Goal: Task Accomplishment & Management: Use online tool/utility

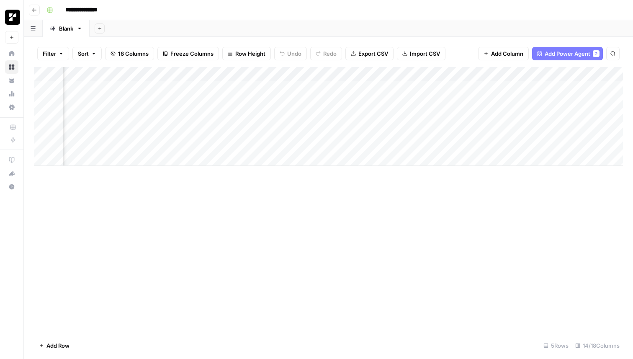
scroll to position [0, 508]
click at [32, 10] on icon "button" at bounding box center [34, 10] width 5 height 5
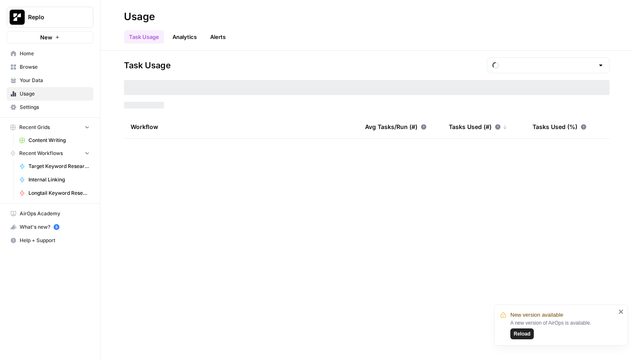
type input "August Included Tasks"
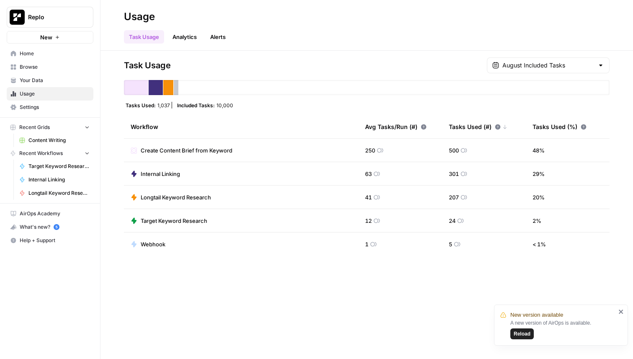
click at [273, 329] on div "Task Usage August Included Tasks Tasks Used: 1,037 Included Tasks: 10,000 Workf…" at bounding box center [367, 205] width 533 height 308
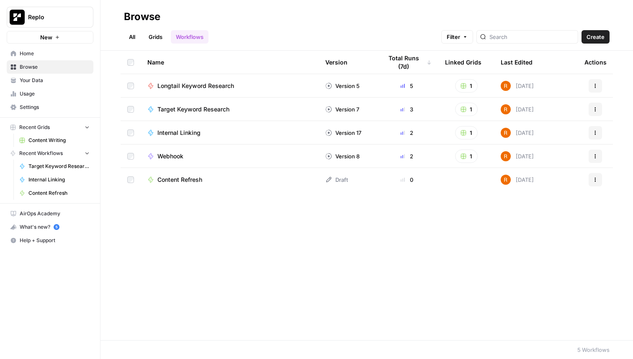
click at [52, 138] on span "Content Writing" at bounding box center [58, 141] width 61 height 8
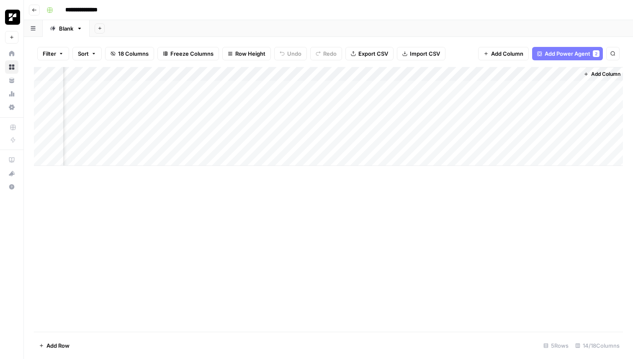
scroll to position [0, 546]
click at [495, 86] on div "Add Column" at bounding box center [328, 116] width 589 height 99
click at [84, 11] on input "**********" at bounding box center [88, 9] width 52 height 13
drag, startPoint x: 108, startPoint y: 11, endPoint x: 53, endPoint y: 11, distance: 55.3
click at [53, 11] on div "**********" at bounding box center [334, 9] width 582 height 13
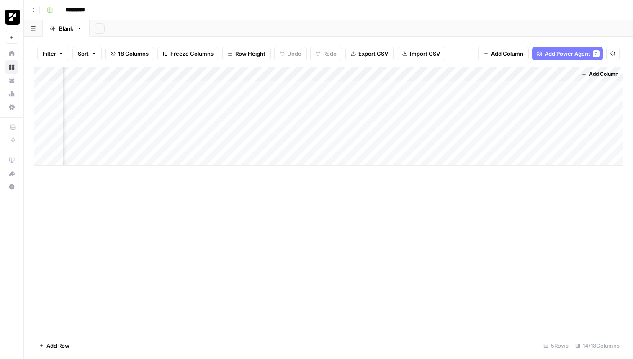
type input "*********"
click at [116, 288] on div "Add Column" at bounding box center [328, 199] width 589 height 265
click at [65, 21] on link "Blank" at bounding box center [66, 28] width 47 height 17
click at [64, 28] on div "Blank" at bounding box center [66, 28] width 14 height 8
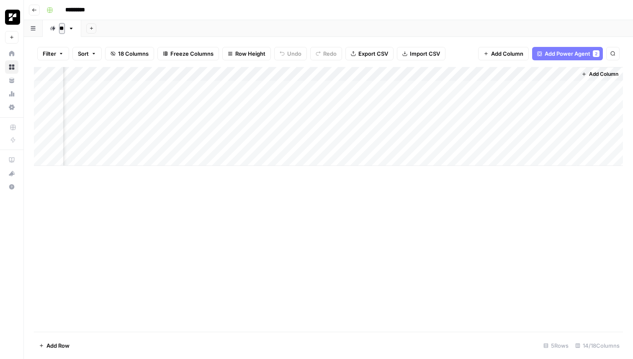
type input "*"
type input "**********"
click at [144, 148] on div "Add Column" at bounding box center [328, 116] width 589 height 99
click at [158, 208] on div "Add Column" at bounding box center [328, 199] width 589 height 265
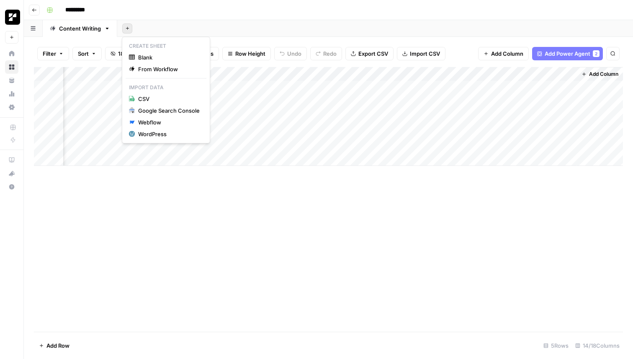
click at [127, 26] on icon "button" at bounding box center [127, 28] width 5 height 5
click at [168, 62] on button "Blank" at bounding box center [166, 58] width 81 height 12
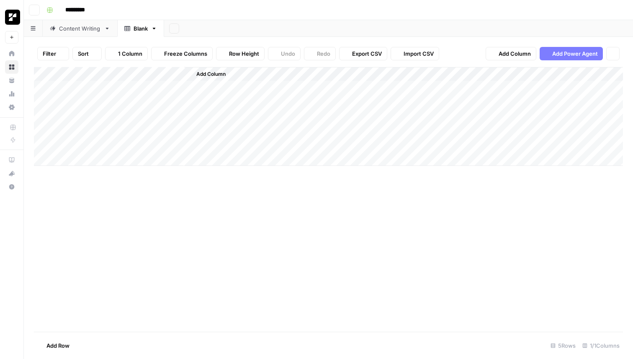
click at [134, 32] on link "Blank" at bounding box center [140, 28] width 47 height 17
click at [134, 32] on input "*****" at bounding box center [141, 28] width 15 height 11
type input "**********"
click at [194, 226] on div "Add Column" at bounding box center [328, 199] width 589 height 265
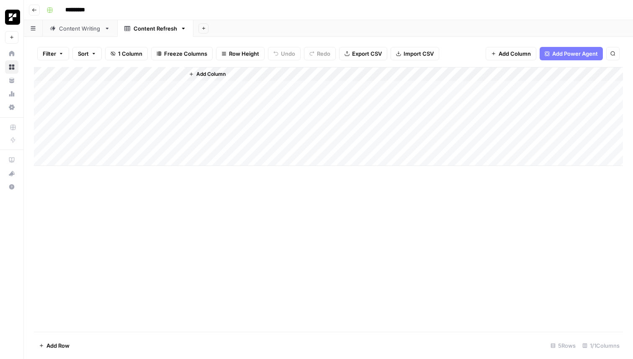
click at [82, 26] on div "Content Writing" at bounding box center [80, 28] width 42 height 8
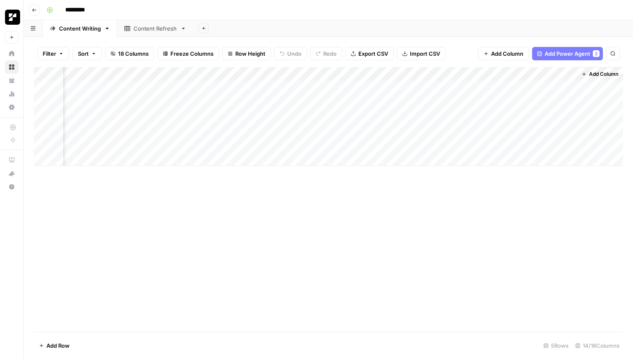
click at [335, 72] on div "Add Column" at bounding box center [328, 116] width 589 height 99
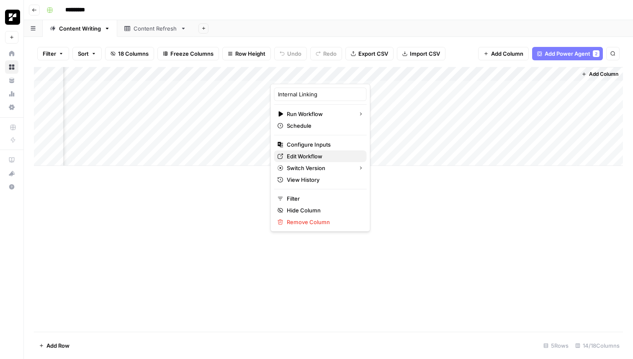
click at [319, 154] on span "Edit Workflow" at bounding box center [323, 156] width 73 height 8
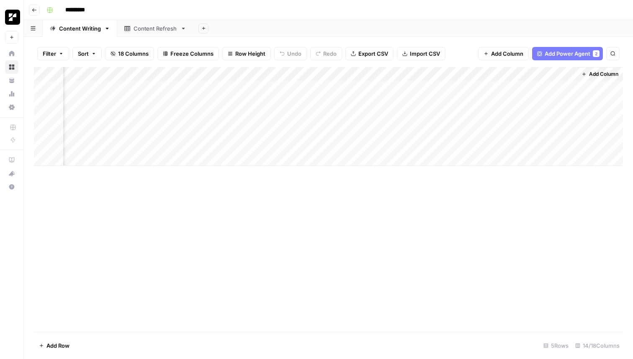
click at [333, 75] on div "Add Column" at bounding box center [328, 116] width 589 height 99
click at [430, 272] on div "Add Column" at bounding box center [328, 199] width 589 height 265
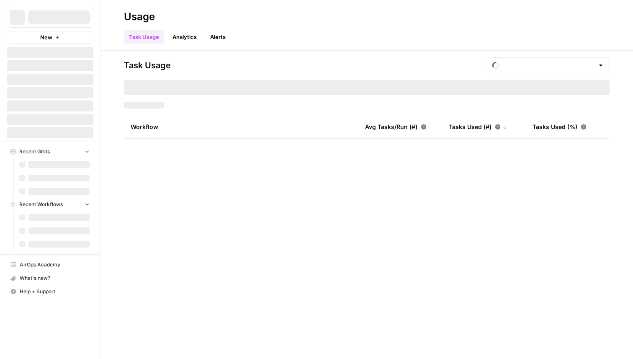
type input "August Included Tasks"
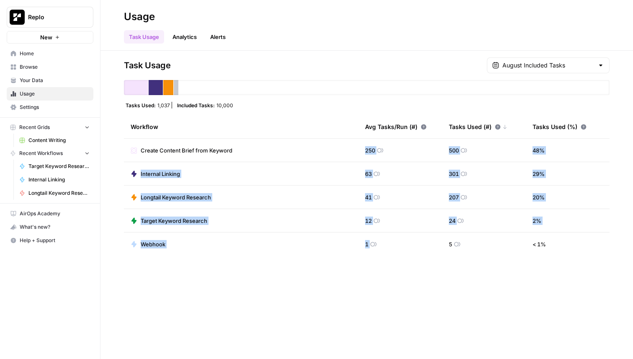
drag, startPoint x: 363, startPoint y: 144, endPoint x: 378, endPoint y: 253, distance: 110.7
click at [378, 253] on tbody "Create Content Brief from Keyword 250 500 48 % Internal Linking 63 301 29 % Lon…" at bounding box center [367, 197] width 486 height 117
click at [374, 288] on div "Task Usage August Included Tasks Tasks Used: 1,037 Included Tasks: 10,000 Workf…" at bounding box center [367, 205] width 533 height 308
drag, startPoint x: 367, startPoint y: 172, endPoint x: 368, endPoint y: 215, distance: 43.6
click at [368, 215] on tbody "Create Content Brief from Keyword 250 500 48 % Internal Linking 63 301 29 % Lon…" at bounding box center [367, 197] width 486 height 117
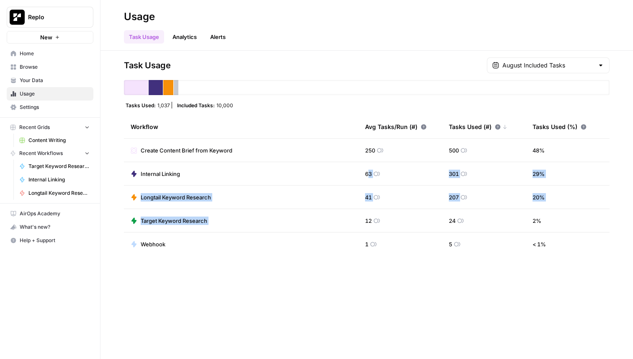
click at [368, 215] on td "12" at bounding box center [400, 220] width 84 height 23
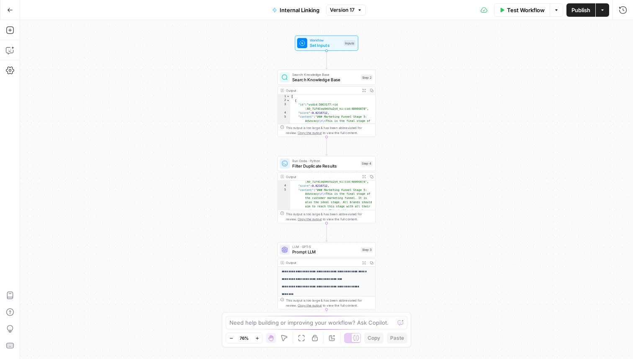
scroll to position [18, 0]
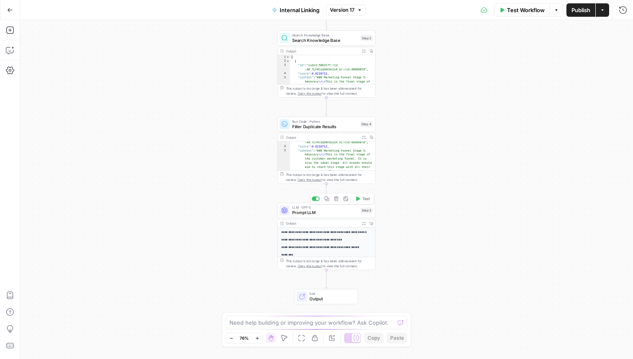
click at [327, 207] on span "LLM · GPT-5" at bounding box center [325, 207] width 66 height 5
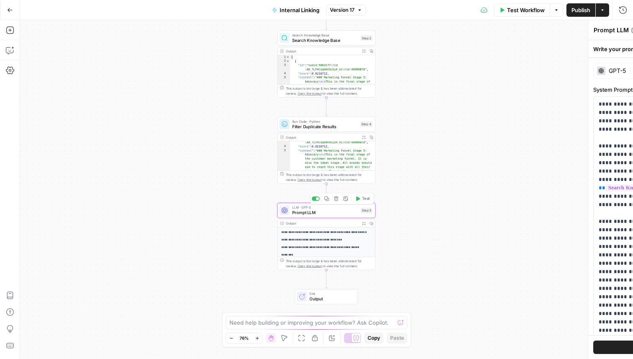
click at [327, 207] on span "LLM · GPT-5" at bounding box center [325, 207] width 66 height 5
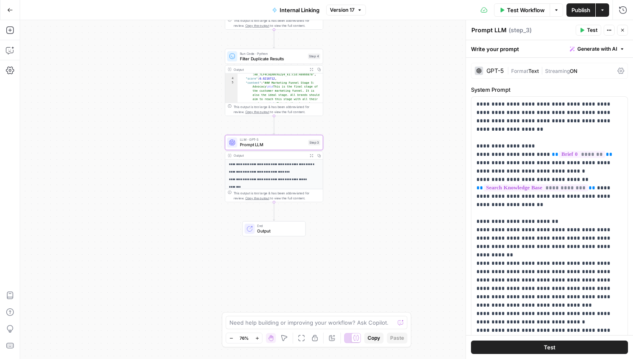
drag, startPoint x: 206, startPoint y: 153, endPoint x: 154, endPoint y: 85, distance: 86.3
click at [154, 85] on div "Workflow Set Inputs Inputs Search Knowledge Base Search Knowledge Base Step 2 O…" at bounding box center [326, 189] width 613 height 339
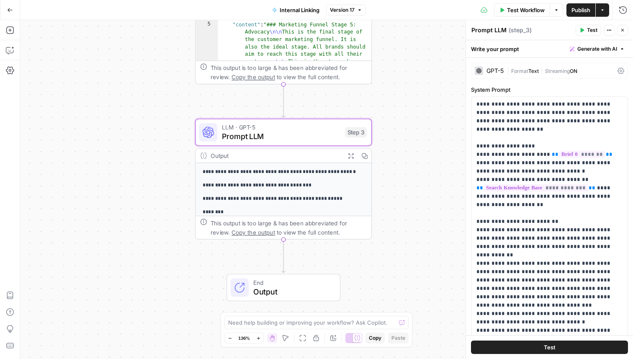
drag, startPoint x: 195, startPoint y: 149, endPoint x: 155, endPoint y: 143, distance: 41.1
click at [155, 143] on div "Workflow Set Inputs Inputs Search Knowledge Base Search Knowledge Base Step 2 O…" at bounding box center [326, 189] width 613 height 339
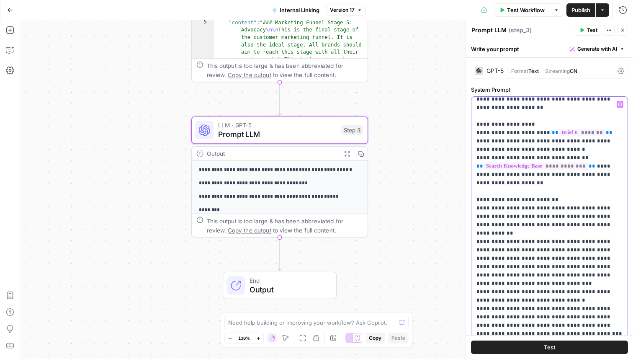
scroll to position [23, 0]
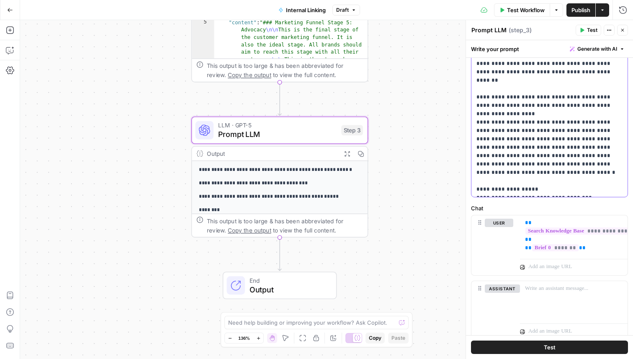
scroll to position [271, 0]
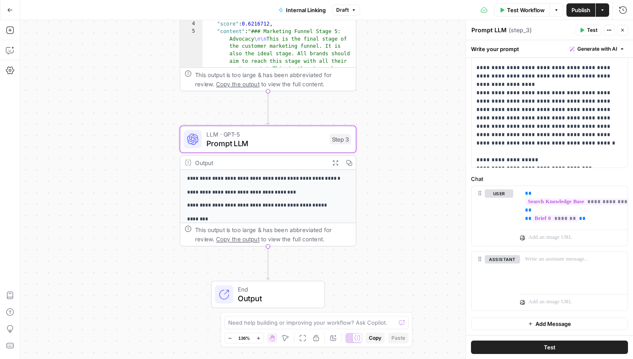
drag, startPoint x: 427, startPoint y: 120, endPoint x: 409, endPoint y: 137, distance: 24.9
click at [409, 137] on div "Workflow Set Inputs Inputs Search Knowledge Base Search Knowledge Base Step 2 O…" at bounding box center [326, 189] width 613 height 339
click at [585, 8] on span "Publish" at bounding box center [581, 10] width 19 height 8
click at [450, 152] on div "Workflow Set Inputs Inputs Search Knowledge Base Search Knowledge Base Step 2 O…" at bounding box center [326, 189] width 613 height 339
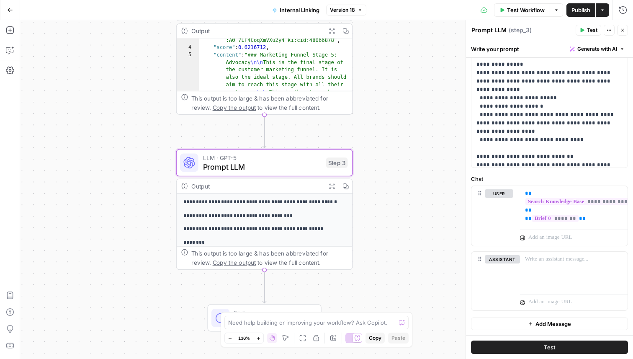
scroll to position [648, 0]
drag, startPoint x: 526, startPoint y: 110, endPoint x: 576, endPoint y: 134, distance: 55.1
click at [576, 134] on p "**********" at bounding box center [550, 77] width 146 height 1792
drag, startPoint x: 580, startPoint y: 114, endPoint x: 533, endPoint y: 134, distance: 50.5
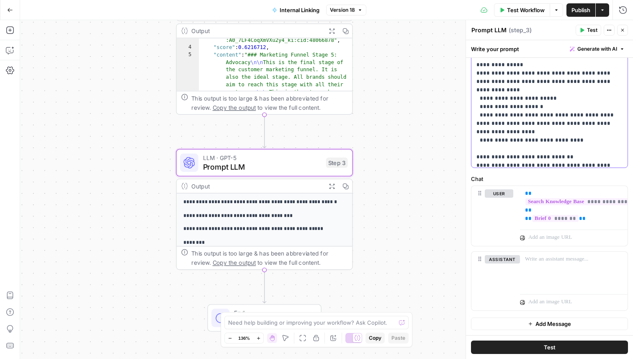
click at [534, 134] on p "**********" at bounding box center [550, 77] width 146 height 1792
click at [533, 134] on p "**********" at bounding box center [550, 77] width 146 height 1792
drag, startPoint x: 528, startPoint y: 126, endPoint x: 566, endPoint y: 138, distance: 40.0
click at [566, 138] on p "**********" at bounding box center [550, 77] width 146 height 1792
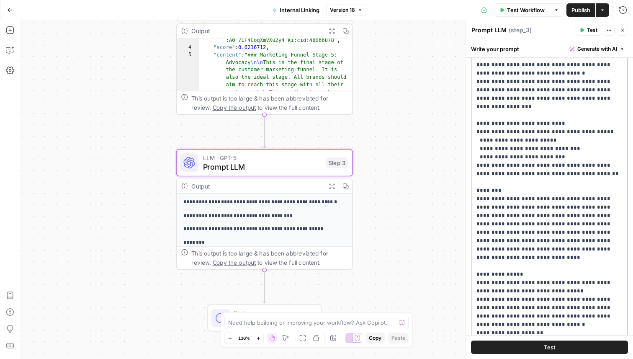
scroll to position [180, 0]
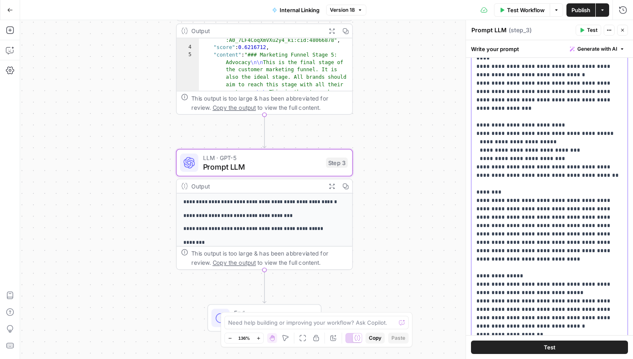
drag, startPoint x: 548, startPoint y: 247, endPoint x: 546, endPoint y: 271, distance: 24.3
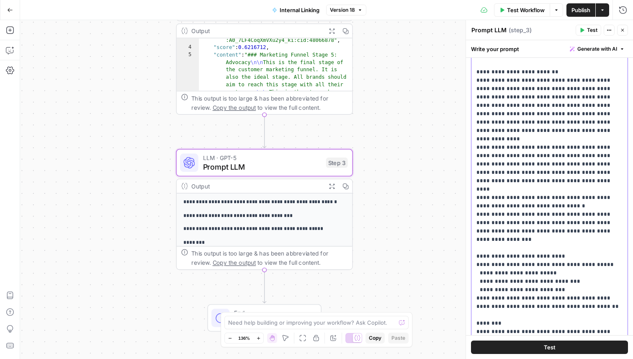
scroll to position [0, 0]
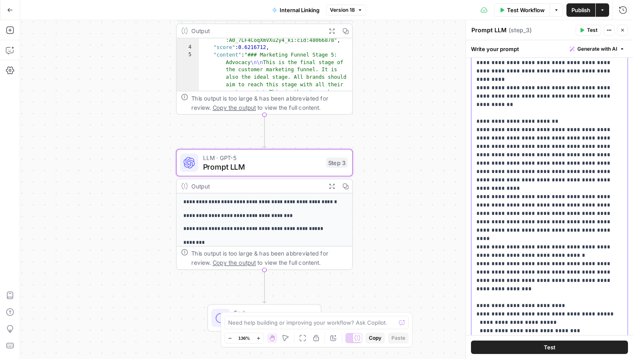
click at [358, 10] on icon "button" at bounding box center [360, 10] width 5 height 5
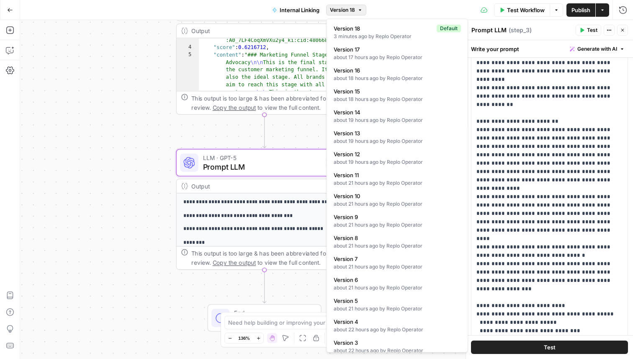
click at [383, 11] on div "Test Workflow Options Publish Actions Run History" at bounding box center [499, 10] width 267 height 20
click at [358, 14] on button "Version 18" at bounding box center [346, 10] width 40 height 11
click at [378, 5] on div "Test Workflow Options Publish Actions Run History" at bounding box center [499, 10] width 267 height 20
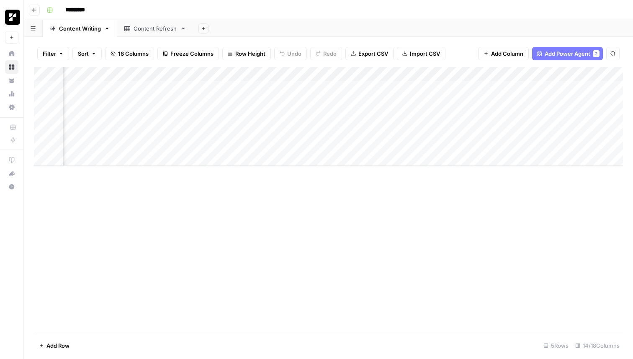
scroll to position [0, 373]
click at [515, 83] on div "Add Column" at bounding box center [328, 116] width 589 height 99
click at [482, 87] on div "Add Column" at bounding box center [328, 116] width 589 height 99
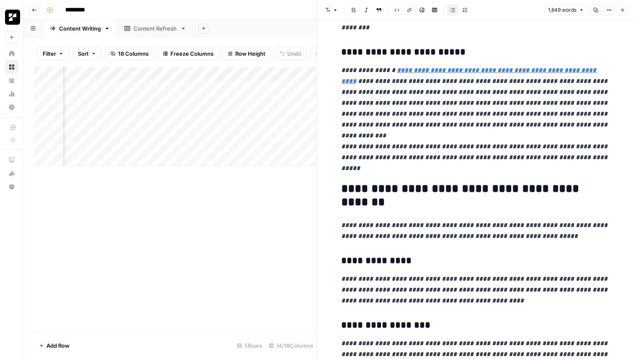
scroll to position [1321, 0]
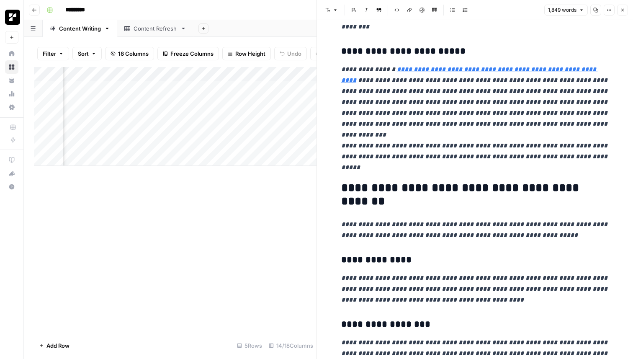
click at [356, 46] on h3 "**********" at bounding box center [475, 52] width 268 height 12
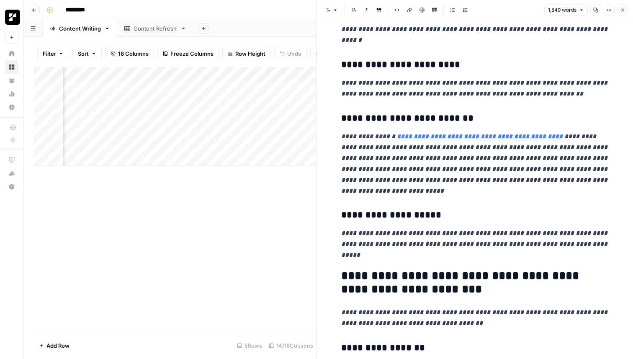
scroll to position [1647, 0]
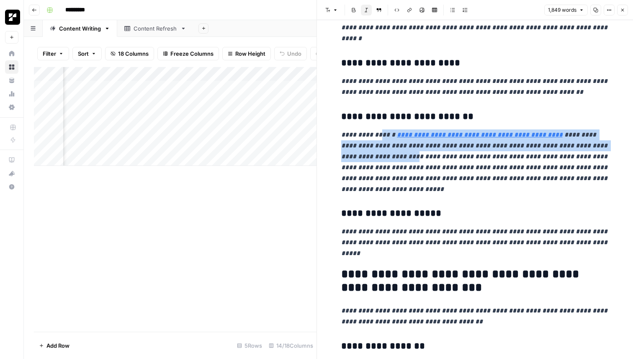
drag, startPoint x: 379, startPoint y: 79, endPoint x: 378, endPoint y: 102, distance: 23.1
click at [378, 129] on p "**********" at bounding box center [475, 161] width 268 height 65
click at [378, 131] on em "**********" at bounding box center [475, 161] width 268 height 61
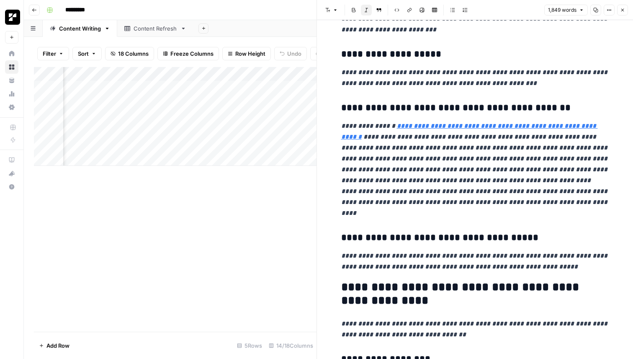
scroll to position [2165, 0]
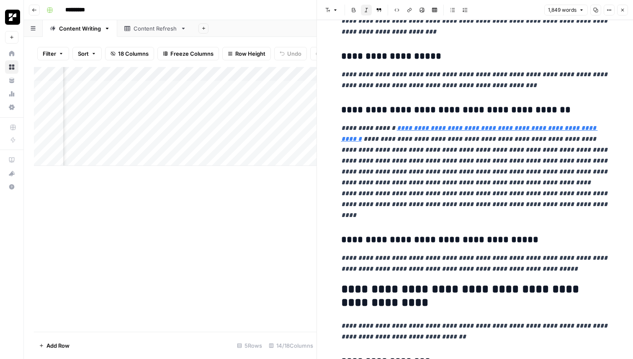
drag, startPoint x: 451, startPoint y: 79, endPoint x: 448, endPoint y: 111, distance: 32.3
click at [448, 123] on p "**********" at bounding box center [475, 172] width 268 height 98
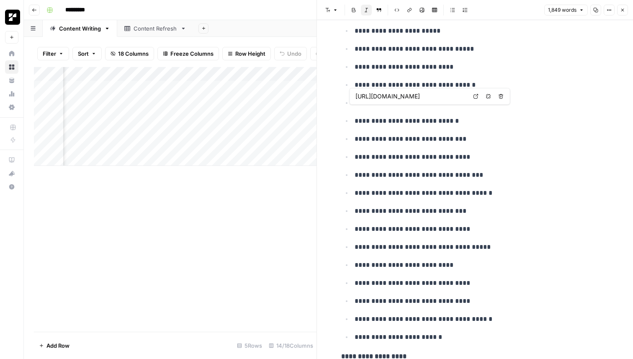
scroll to position [3384, 0]
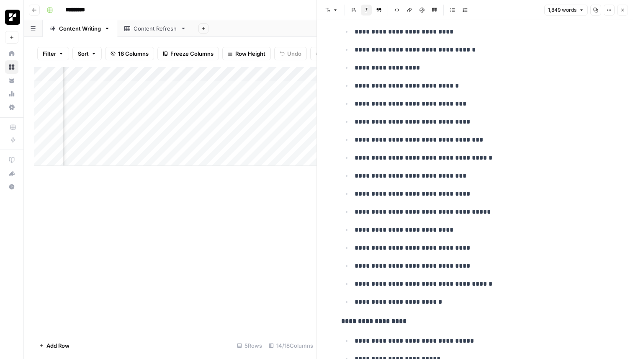
click at [626, 9] on button "Close" at bounding box center [622, 10] width 11 height 11
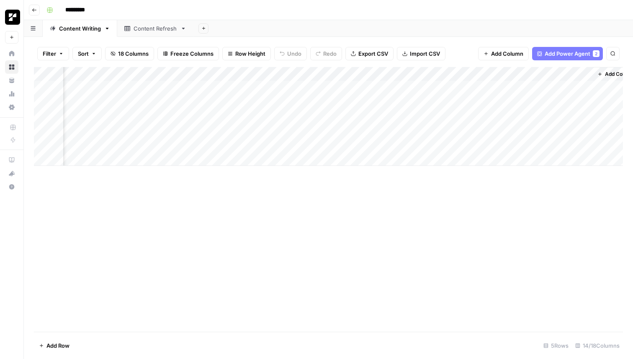
scroll to position [0, 546]
click at [491, 86] on div "Add Column" at bounding box center [328, 116] width 589 height 99
click at [165, 26] on div "Content Refresh" at bounding box center [156, 28] width 44 height 8
click at [142, 73] on div "Add Column" at bounding box center [328, 116] width 589 height 99
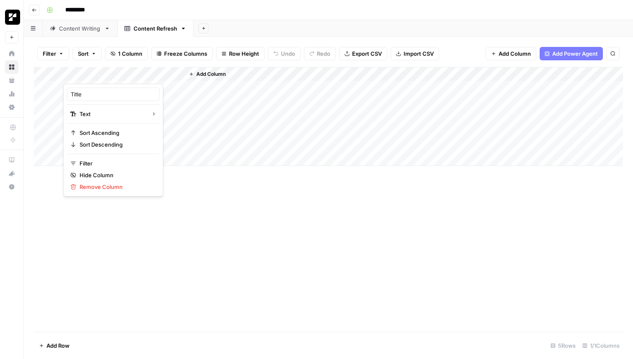
click at [142, 73] on div at bounding box center [123, 75] width 121 height 17
drag, startPoint x: 100, startPoint y: 96, endPoint x: 57, endPoint y: 89, distance: 43.2
click at [57, 89] on body "Replo New Home Browse Your Data Usage Settings Recent Grids SEO Blogs Recent Wo…" at bounding box center [316, 179] width 633 height 359
type input "T"
type input "Blog Slug"
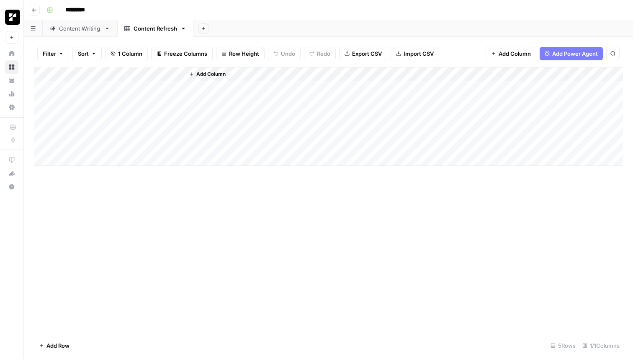
click at [218, 224] on div "Add Column" at bounding box center [328, 199] width 589 height 265
click at [175, 71] on div "Add Column" at bounding box center [328, 116] width 589 height 99
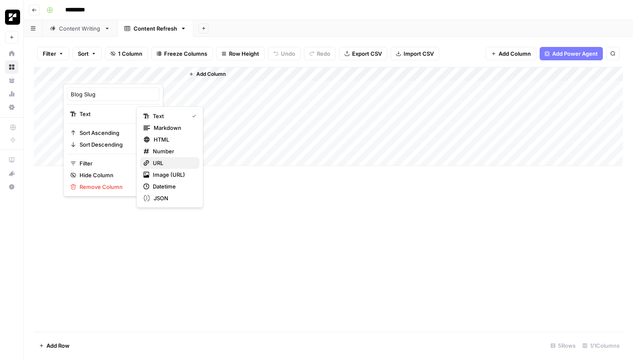
click at [170, 159] on span "URL" at bounding box center [173, 163] width 40 height 8
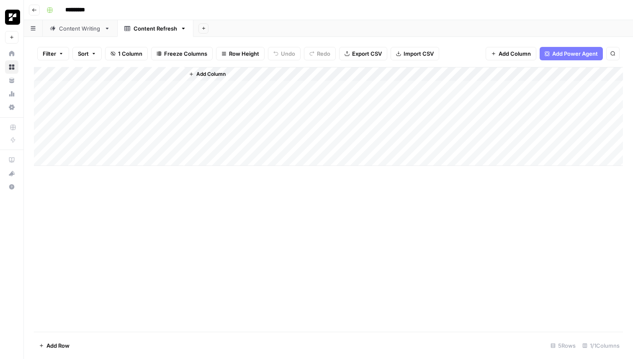
click at [228, 223] on div "Add Column" at bounding box center [328, 199] width 589 height 265
click at [129, 93] on div "Add Column" at bounding box center [328, 116] width 589 height 99
click at [215, 73] on span "Add Column" at bounding box center [210, 74] width 29 height 8
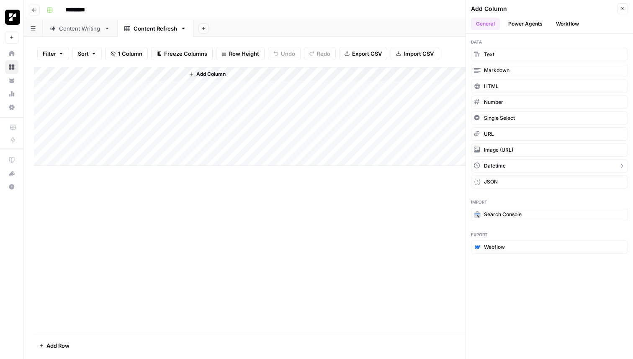
click at [507, 163] on button "Datetime" at bounding box center [549, 165] width 157 height 13
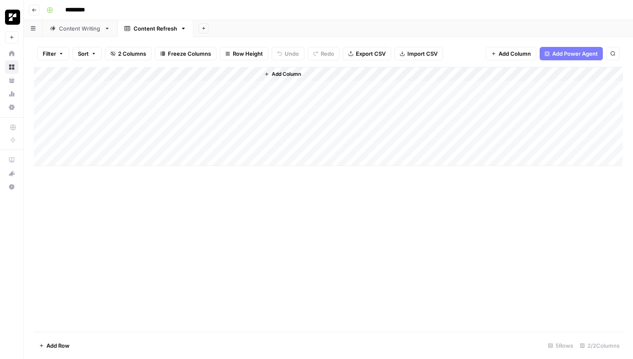
click at [207, 72] on div "Add Column" at bounding box center [328, 116] width 589 height 99
click at [214, 92] on input "New Column" at bounding box center [233, 94] width 85 height 8
drag, startPoint x: 236, startPoint y: 92, endPoint x: 149, endPoint y: 92, distance: 86.7
click at [149, 92] on body "Replo New Home Browse Your Data Usage Settings Recent Grids SEO Blogs Recent Wo…" at bounding box center [316, 179] width 633 height 359
drag, startPoint x: 237, startPoint y: 95, endPoint x: 167, endPoint y: 95, distance: 69.9
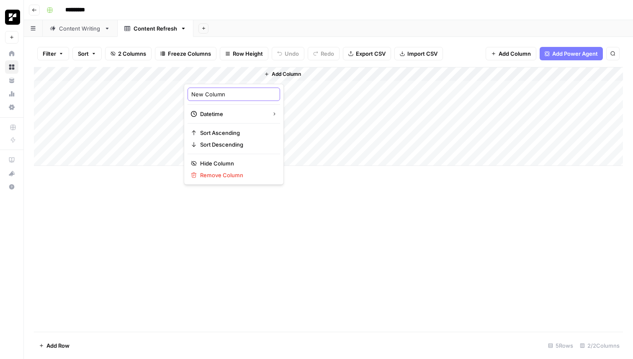
click at [167, 95] on body "Replo New Home Browse Your Data Usage Settings Recent Grids SEO Blogs Recent Wo…" at bounding box center [316, 179] width 633 height 359
click at [213, 96] on input "New Column" at bounding box center [233, 94] width 85 height 8
type input "N"
type input "Date Published"
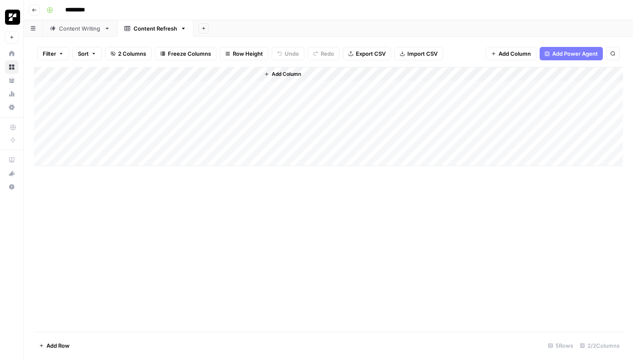
click at [244, 77] on div "Add Column" at bounding box center [328, 116] width 589 height 99
click at [227, 258] on div "Add Column" at bounding box center [328, 199] width 589 height 265
drag, startPoint x: 226, startPoint y: 70, endPoint x: 149, endPoint y: 64, distance: 76.4
click at [149, 64] on div "Filter Sort 2 Columns Freeze Columns Row Height Undo Redo Export CSV Import CSV…" at bounding box center [328, 198] width 609 height 322
click at [171, 72] on div "Add Column" at bounding box center [328, 116] width 589 height 99
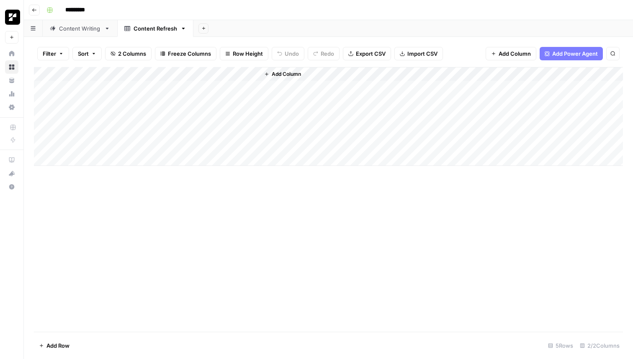
click at [108, 74] on div "Add Column" at bounding box center [328, 116] width 589 height 99
click at [185, 55] on span "Freeze Columns" at bounding box center [189, 53] width 43 height 8
click at [193, 94] on span "First 2 Columns" at bounding box center [197, 94] width 70 height 8
click at [239, 203] on div "Add Column" at bounding box center [328, 199] width 589 height 265
drag, startPoint x: 258, startPoint y: 71, endPoint x: 219, endPoint y: 71, distance: 38.9
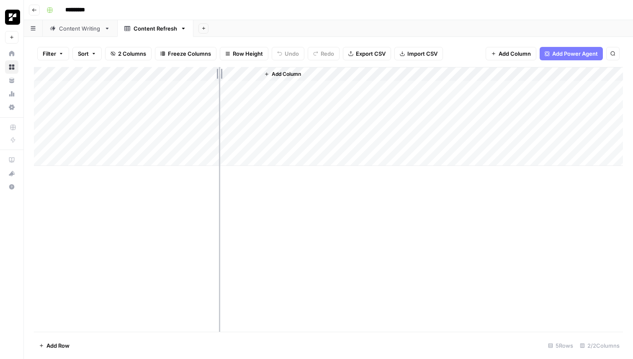
click at [219, 71] on div "Add Column" at bounding box center [328, 116] width 589 height 99
click at [281, 223] on div "Add Column" at bounding box center [328, 199] width 589 height 265
click at [68, 30] on div "Content Writing" at bounding box center [80, 28] width 42 height 8
click at [93, 73] on div "Add Column" at bounding box center [328, 116] width 589 height 99
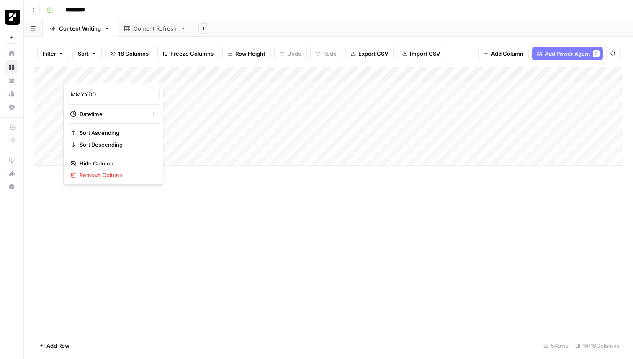
click at [93, 73] on div at bounding box center [101, 75] width 76 height 17
drag, startPoint x: 101, startPoint y: 92, endPoint x: 46, endPoint y: 92, distance: 55.3
click at [46, 92] on body "Replo New Home Browse Your Data Usage Settings Recent Grids SEO Blogs Recent Wo…" at bounding box center [316, 179] width 633 height 359
click at [106, 71] on div "Add Column" at bounding box center [328, 116] width 589 height 99
drag, startPoint x: 100, startPoint y: 94, endPoint x: 64, endPoint y: 94, distance: 36.4
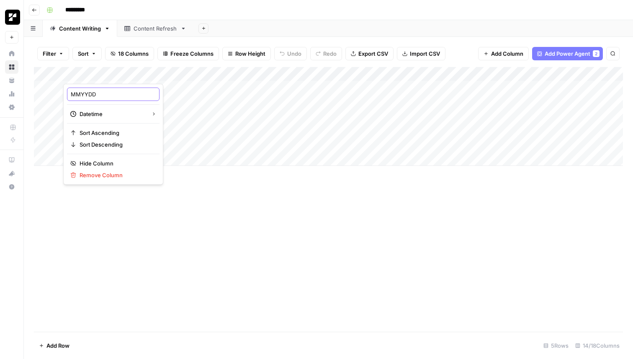
click at [64, 94] on div "MMYYDD Datetime Sort Ascending Sort Descending Hide Column Remove Column" at bounding box center [113, 134] width 100 height 101
type input "Date Created"
click at [219, 198] on div "Add Column" at bounding box center [328, 199] width 589 height 265
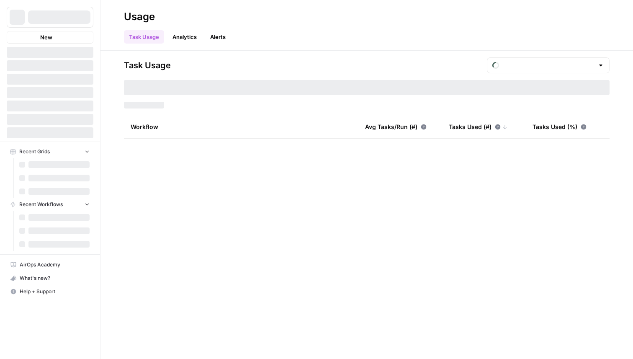
type input "August Included Tasks"
